Goal: Task Accomplishment & Management: Manage account settings

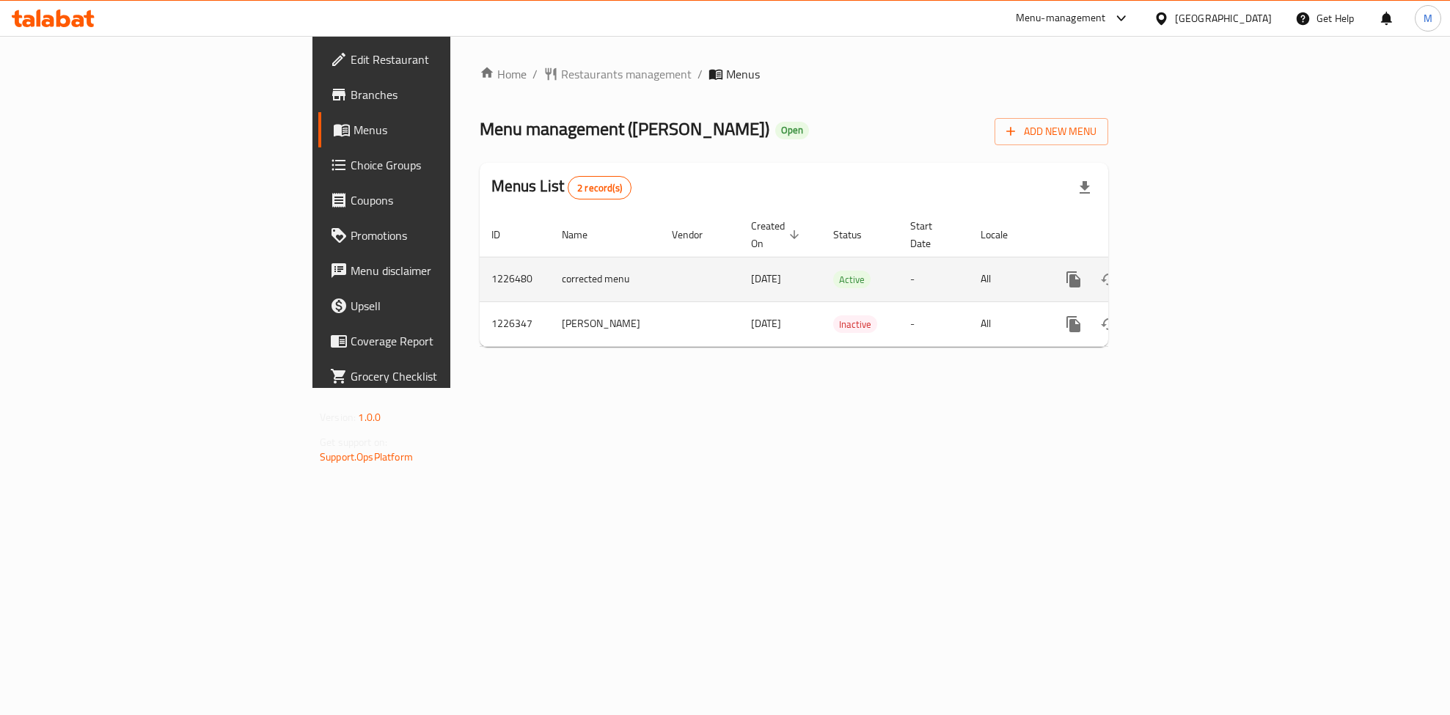
click at [1188, 271] on icon "enhanced table" at bounding box center [1179, 280] width 18 height 18
